Goal: Task Accomplishment & Management: Use online tool/utility

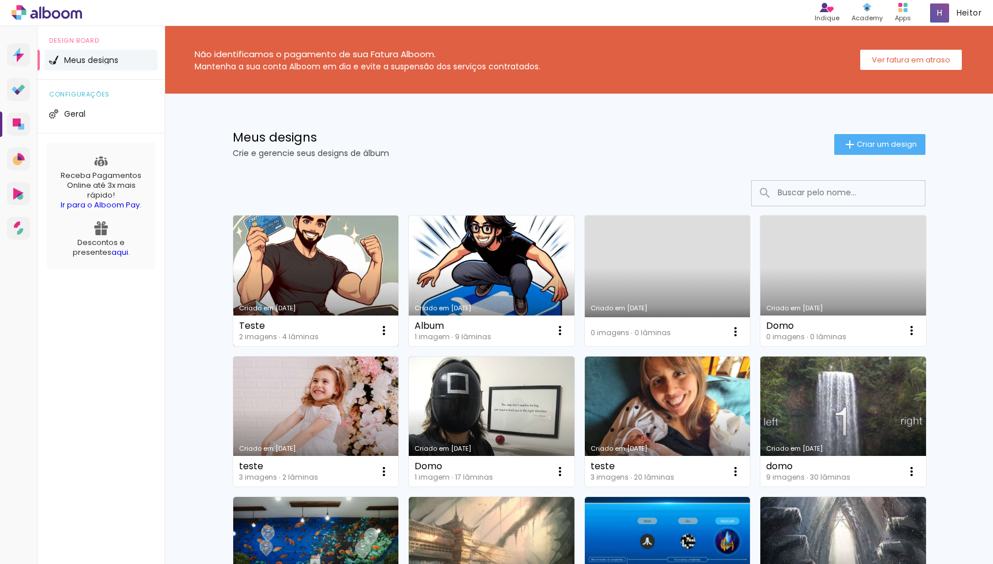
click at [308, 236] on link "Criado em [DATE]" at bounding box center [316, 280] width 166 height 130
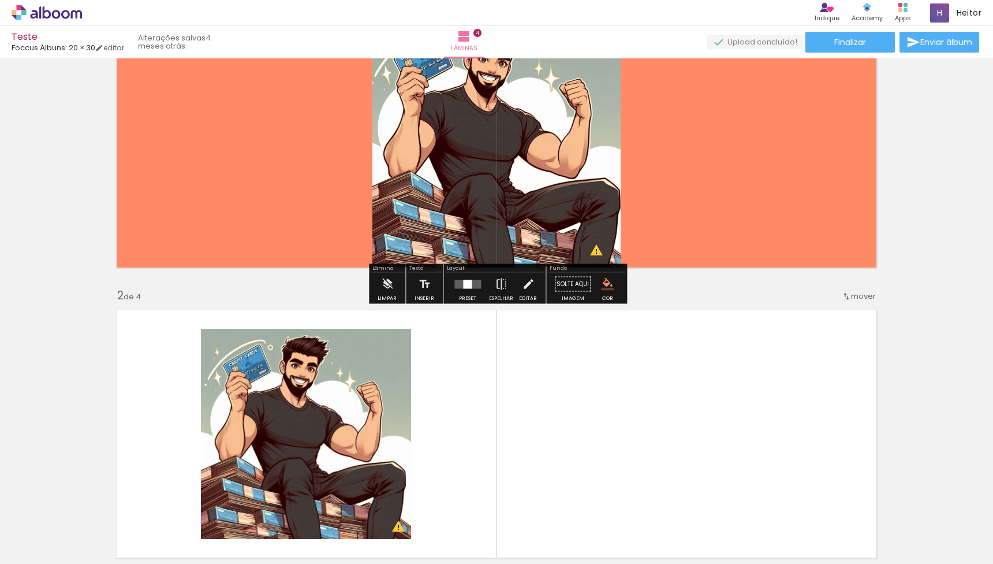
scroll to position [81, 0]
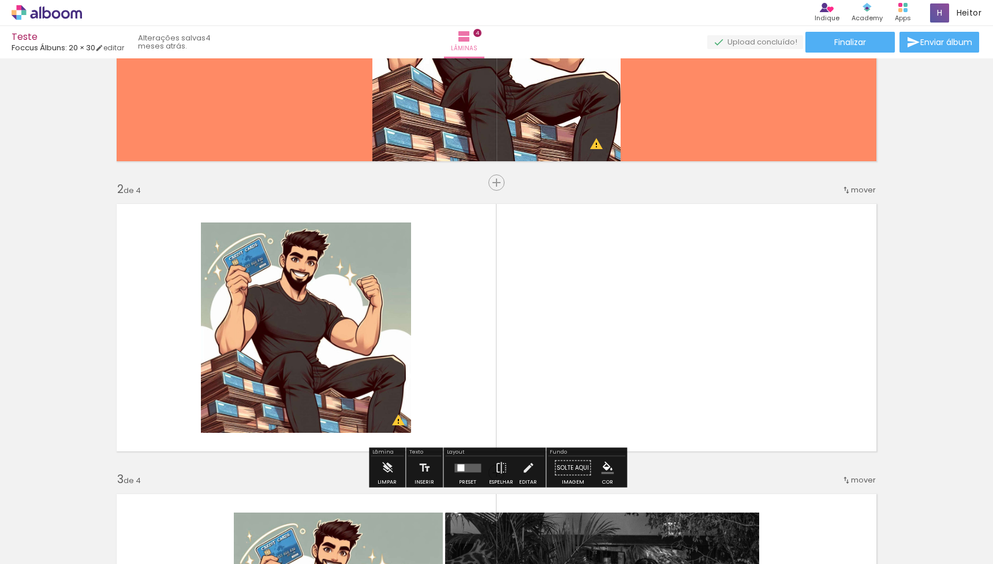
scroll to position [0, 0]
